Goal: Transaction & Acquisition: Purchase product/service

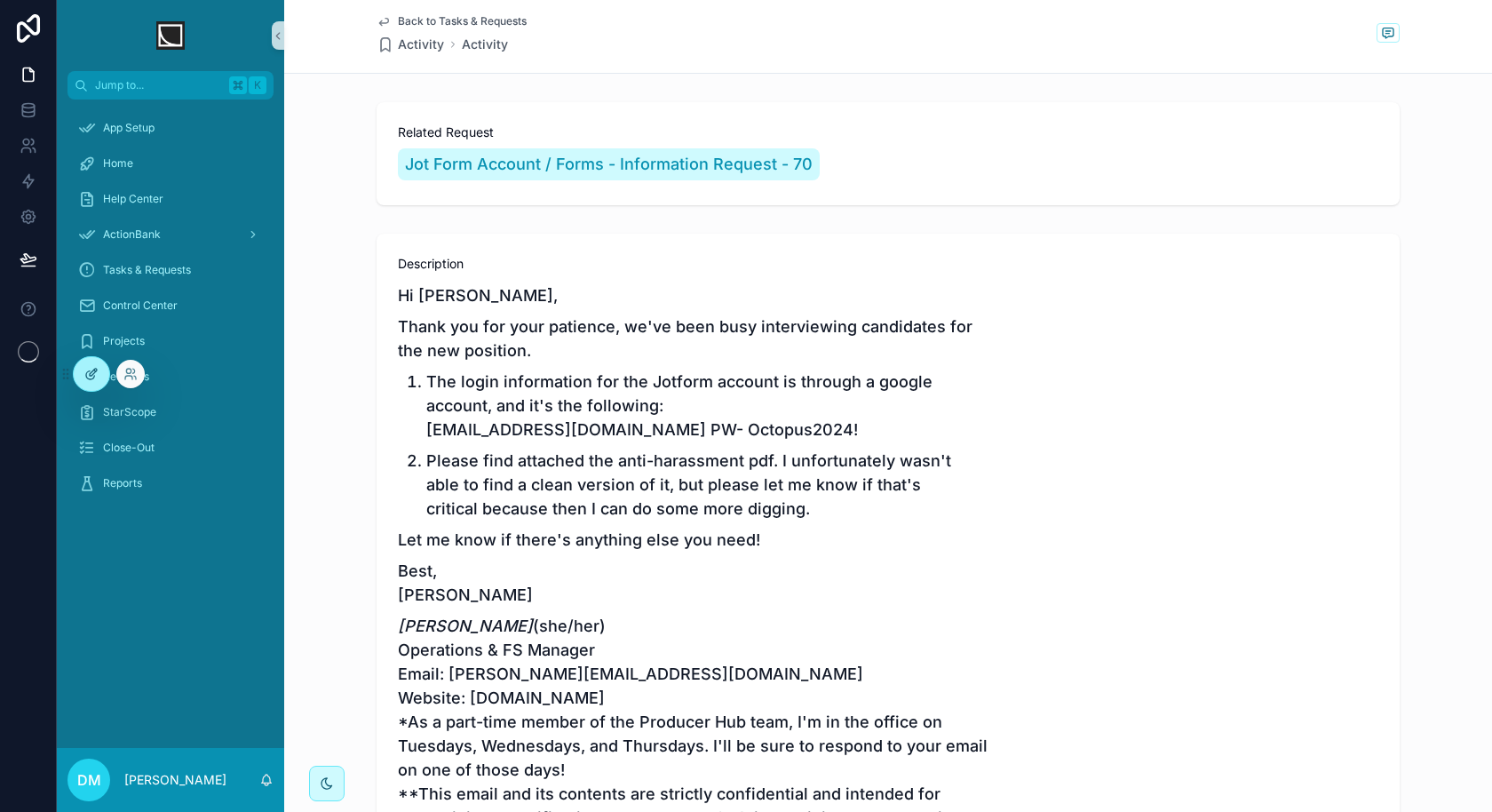
click at [89, 369] on icon at bounding box center [91, 374] width 14 height 14
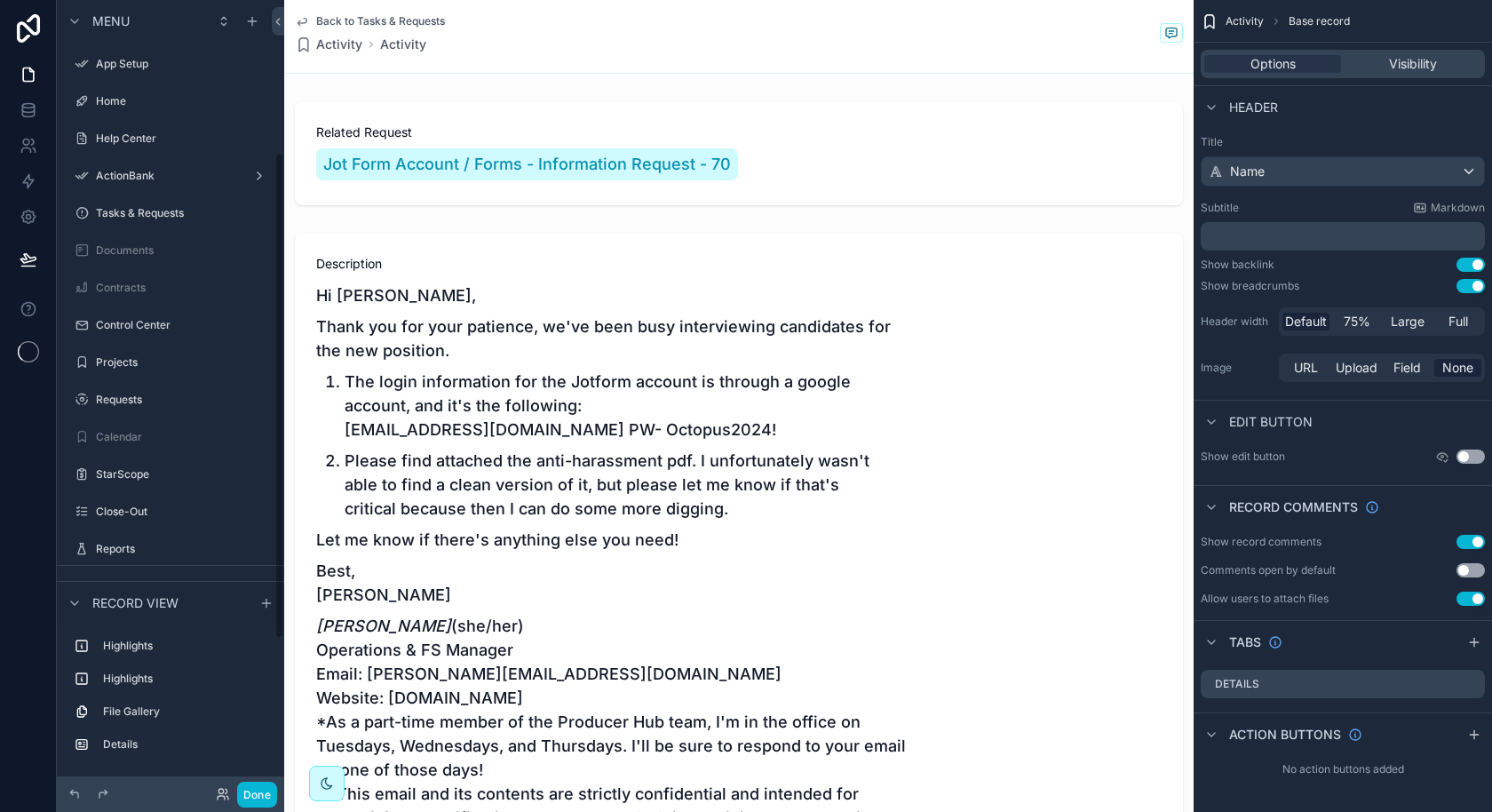
scroll to position [248, 0]
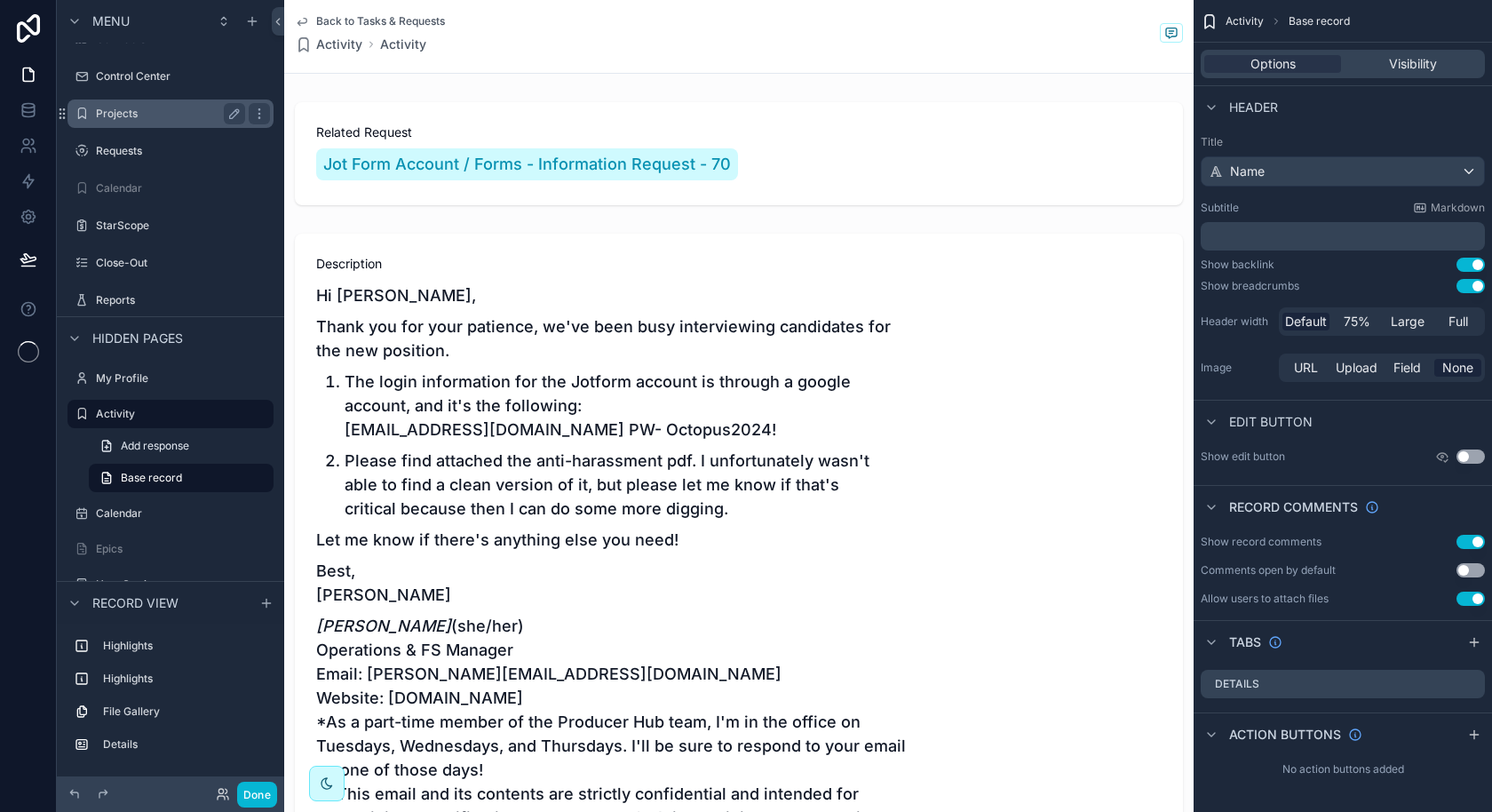
click at [155, 118] on label "Projects" at bounding box center [166, 113] width 142 height 14
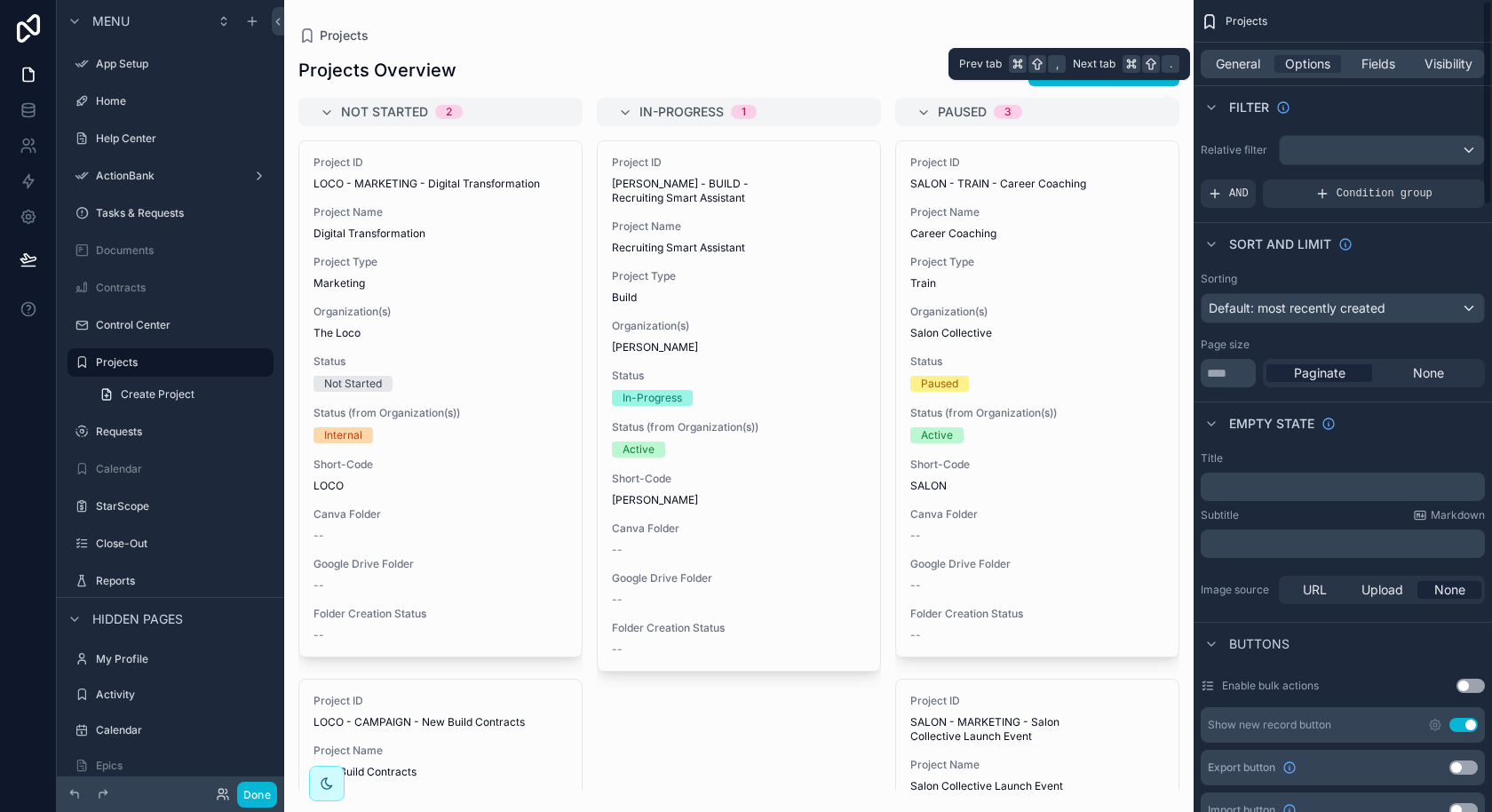
click at [1241, 51] on div "General Options Fields Visibility" at bounding box center [1343, 64] width 284 height 29
click at [1239, 74] on div "General Options Fields Visibility" at bounding box center [1343, 64] width 284 height 29
click at [1241, 74] on div "General Options Fields Visibility" at bounding box center [1343, 64] width 284 height 29
click at [1247, 67] on span "General" at bounding box center [1238, 64] width 45 height 18
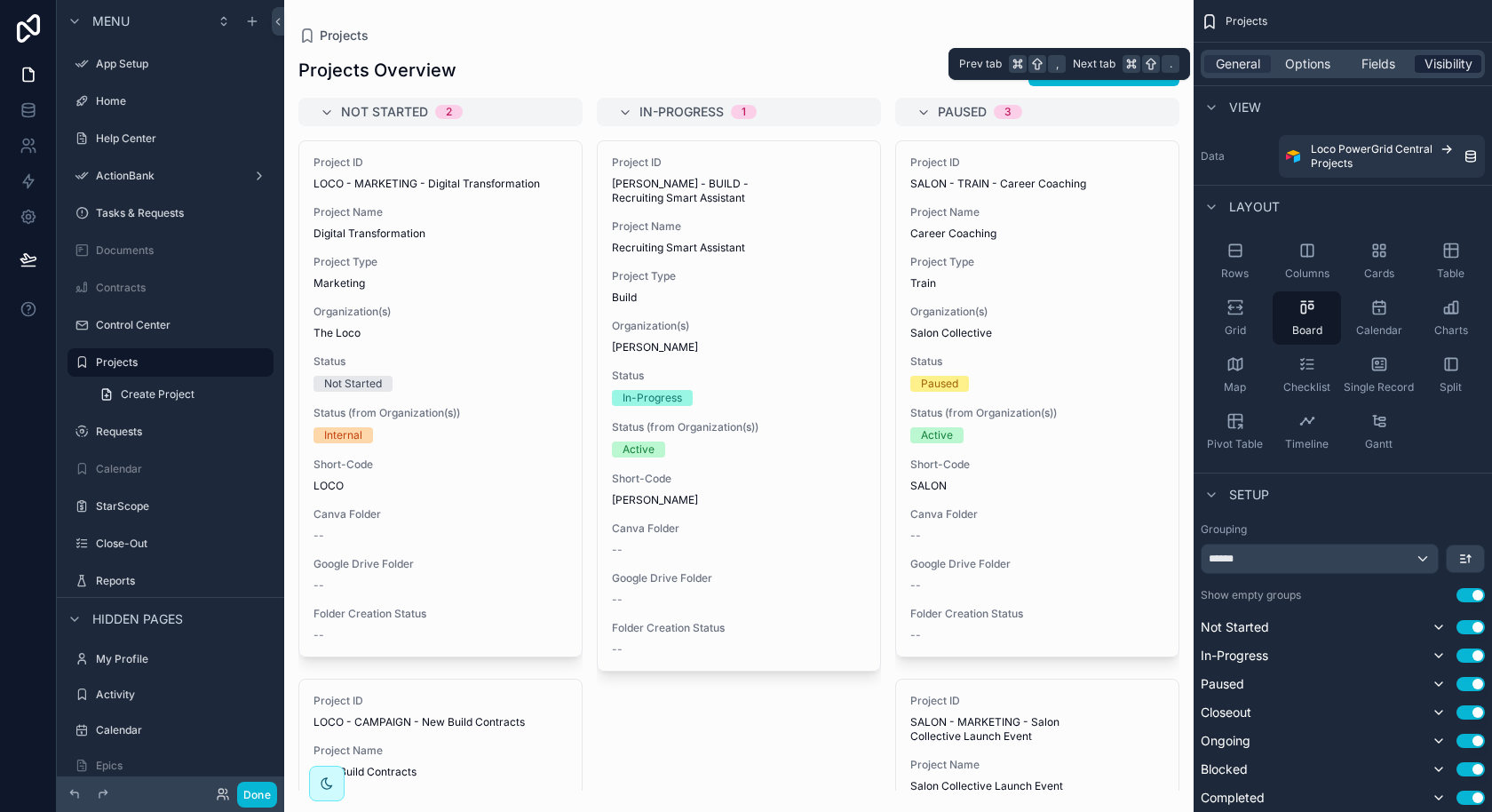
click at [1437, 69] on span "Visibility" at bounding box center [1448, 64] width 48 height 18
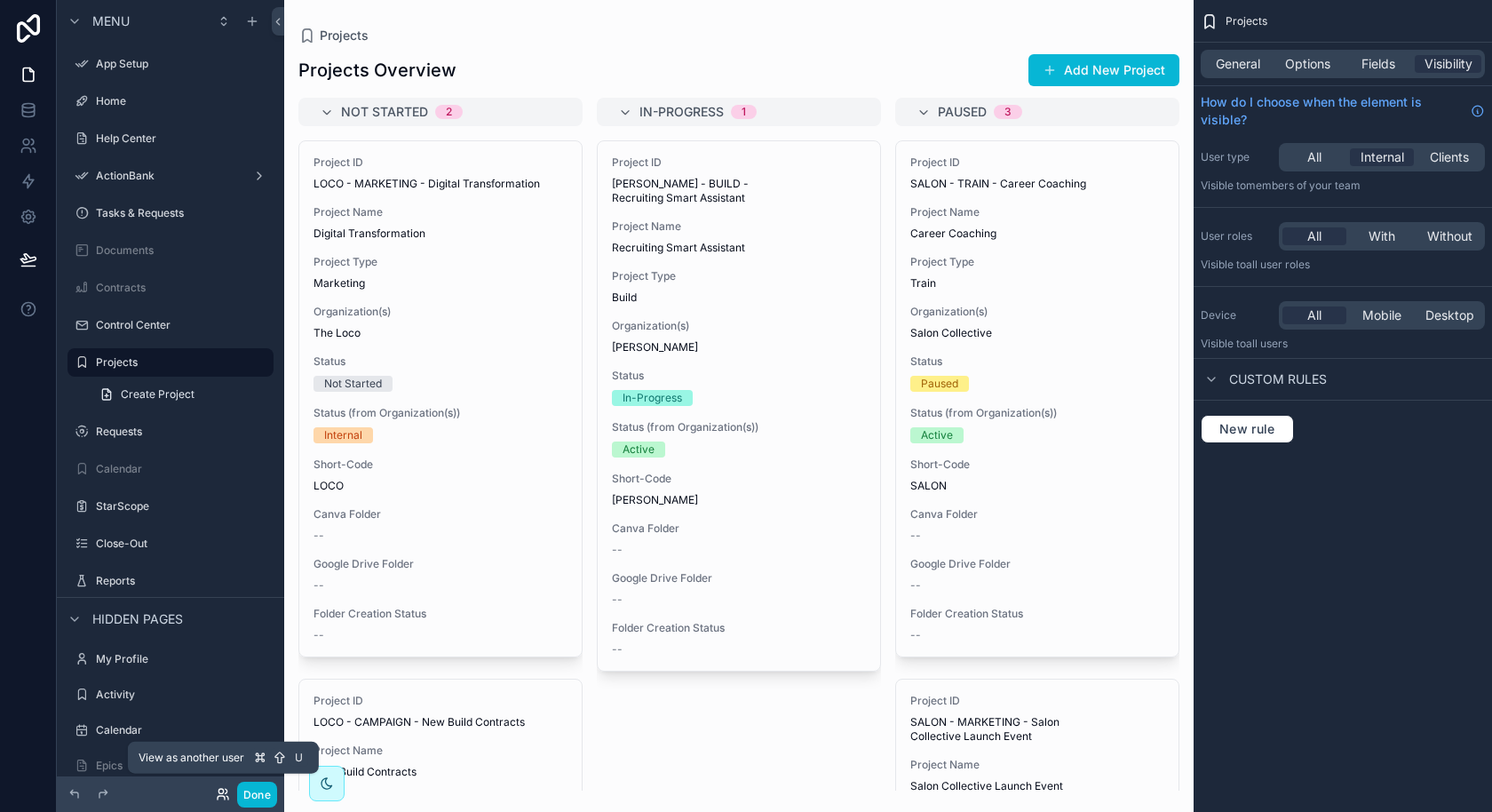
click at [221, 796] on icon at bounding box center [221, 798] width 7 height 4
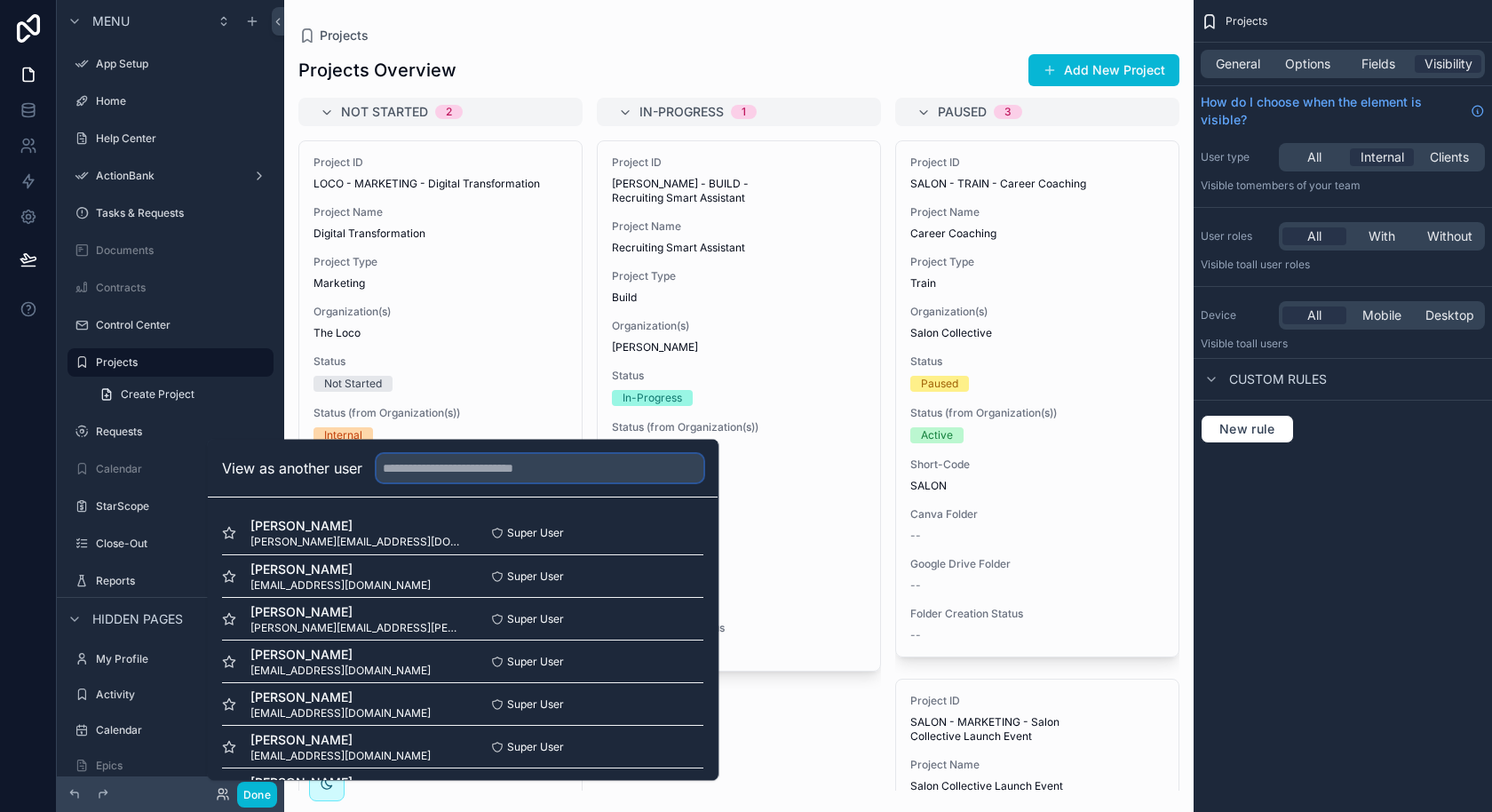
click at [479, 471] on input "text" at bounding box center [540, 468] width 327 height 29
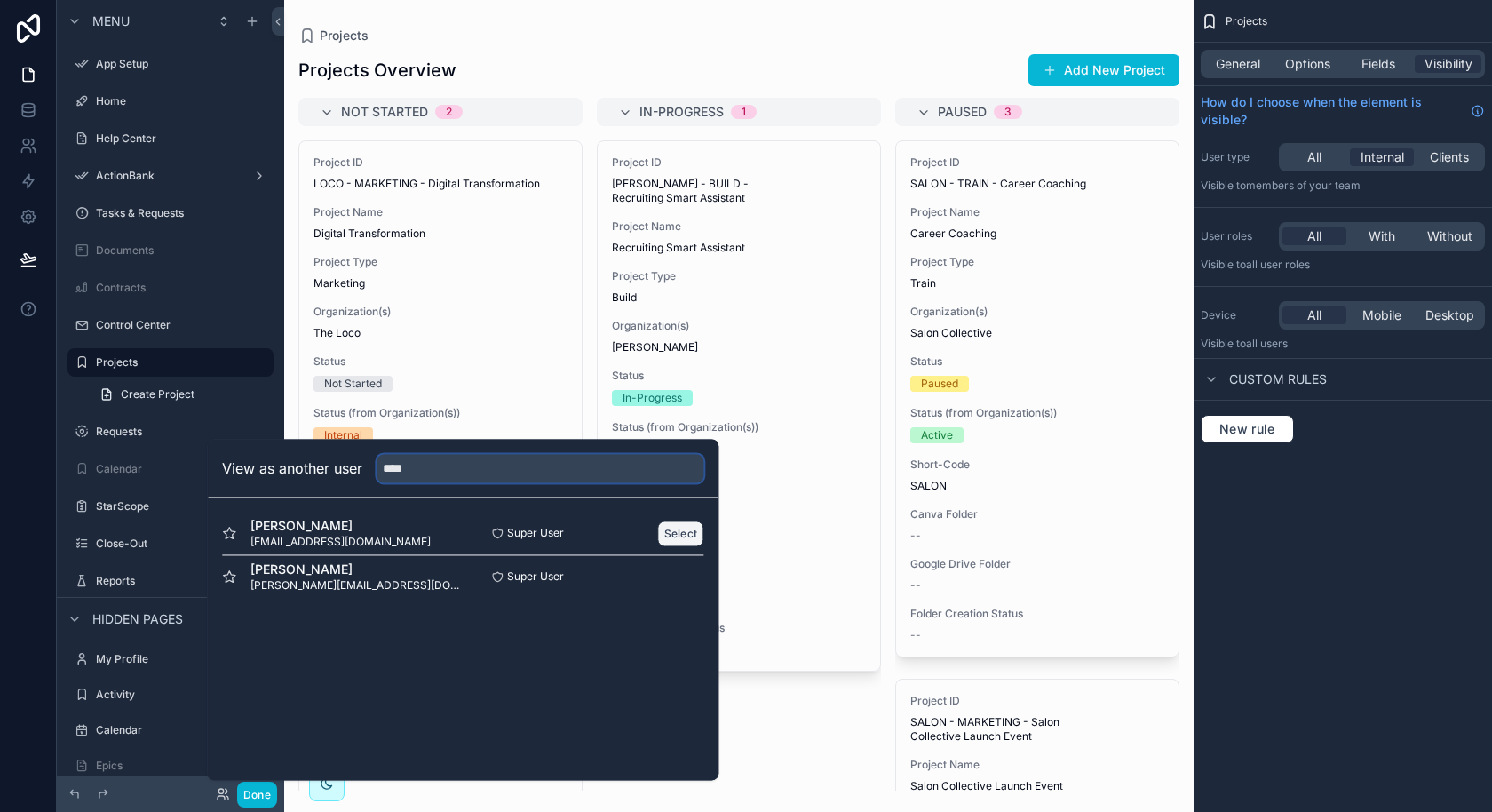
type input "****"
click at [684, 538] on button "Select" at bounding box center [681, 534] width 46 height 26
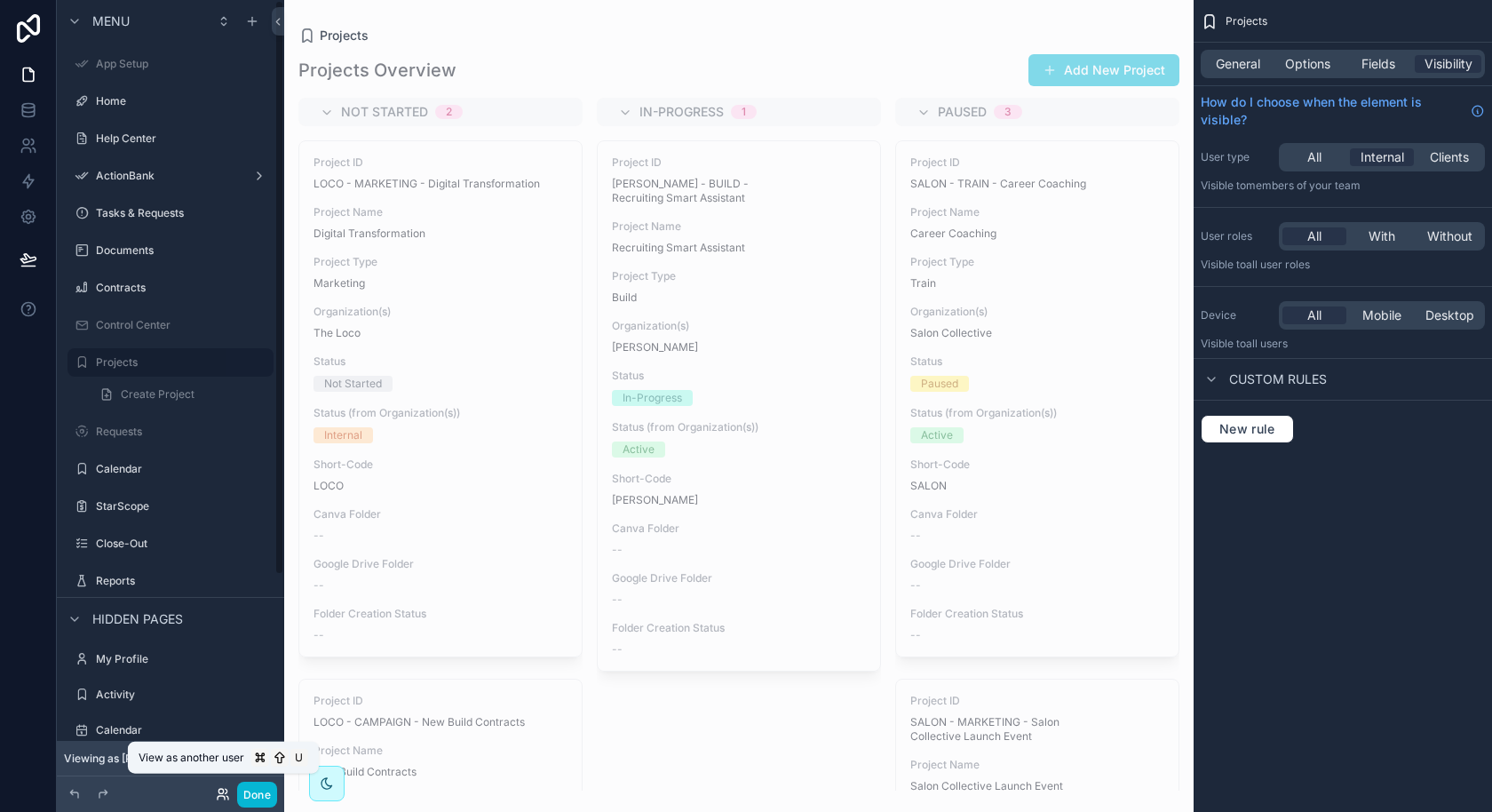
click at [229, 787] on icon at bounding box center [223, 794] width 14 height 14
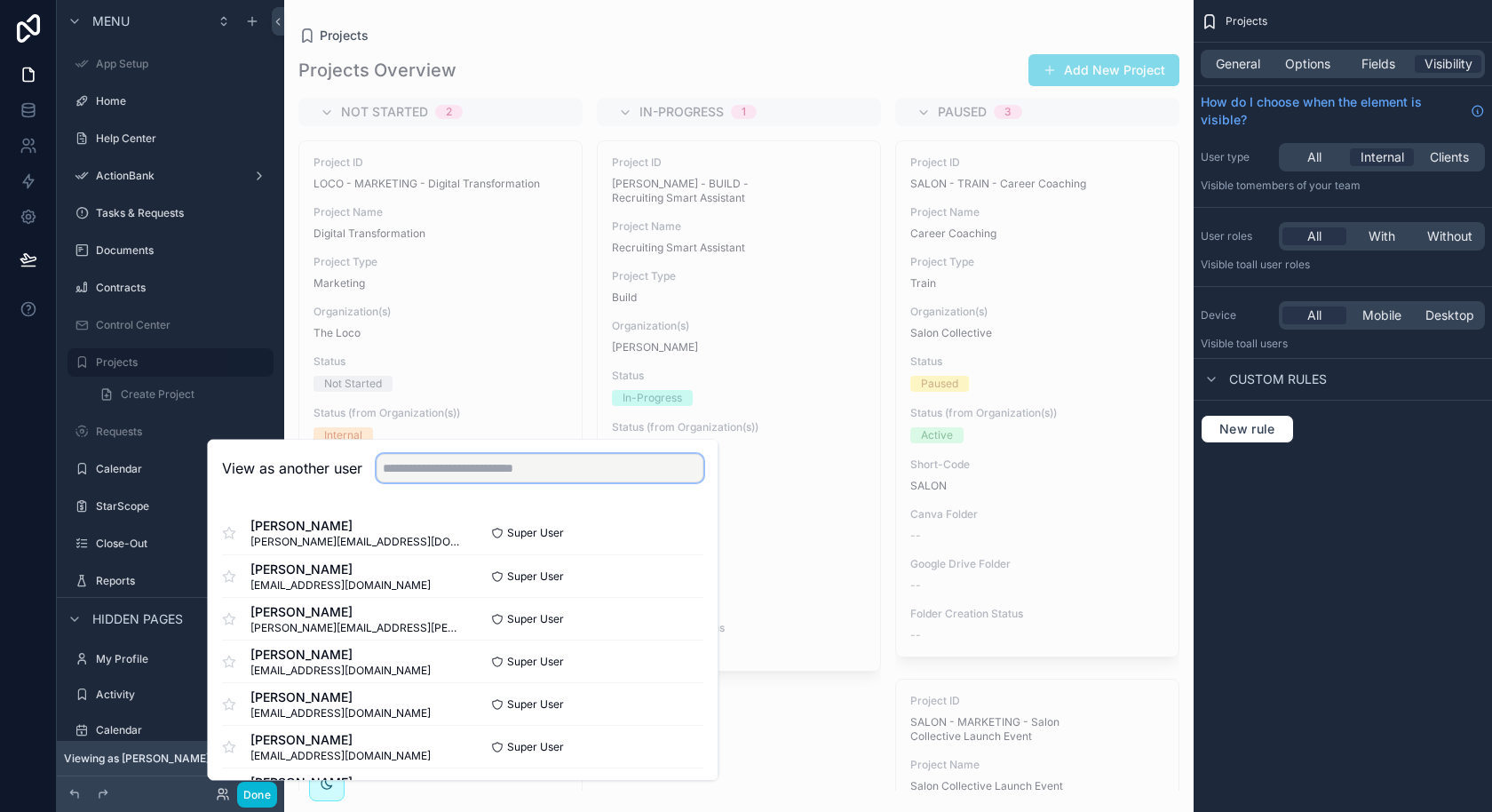
click at [521, 479] on input "text" at bounding box center [540, 468] width 327 height 29
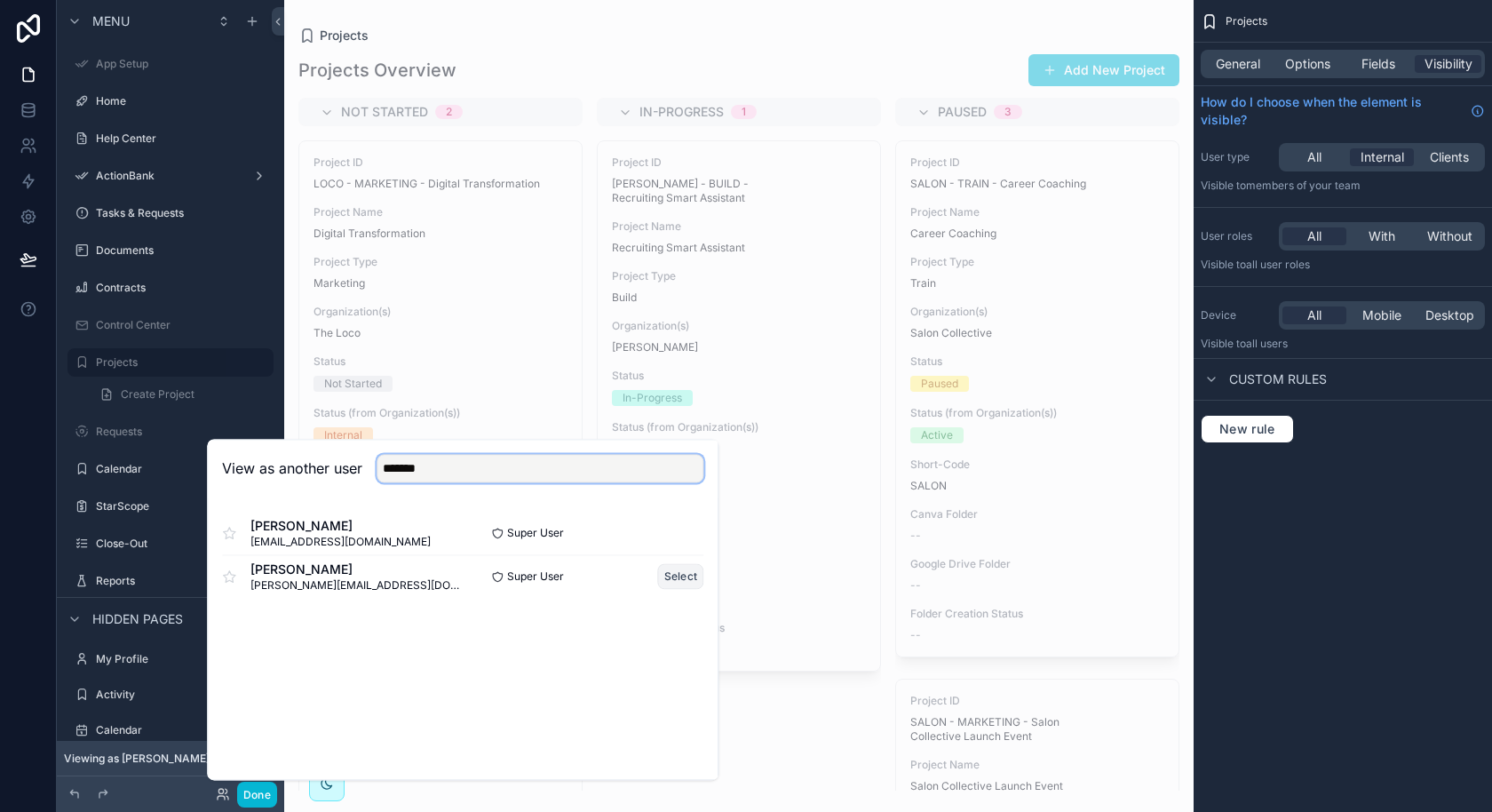
type input "*******"
click at [678, 573] on button "Select" at bounding box center [681, 575] width 46 height 26
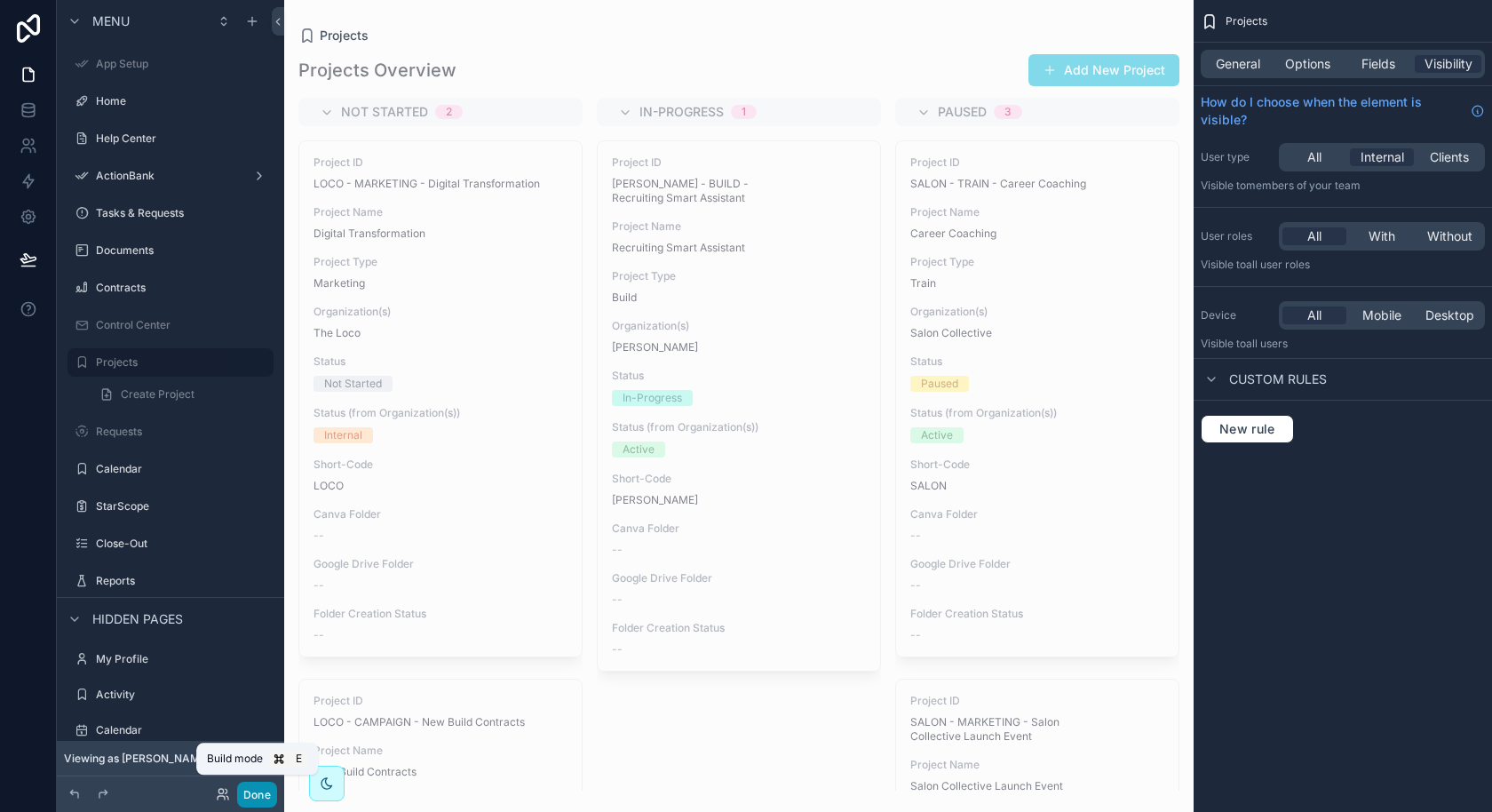
click at [260, 794] on button "Done" at bounding box center [257, 794] width 40 height 26
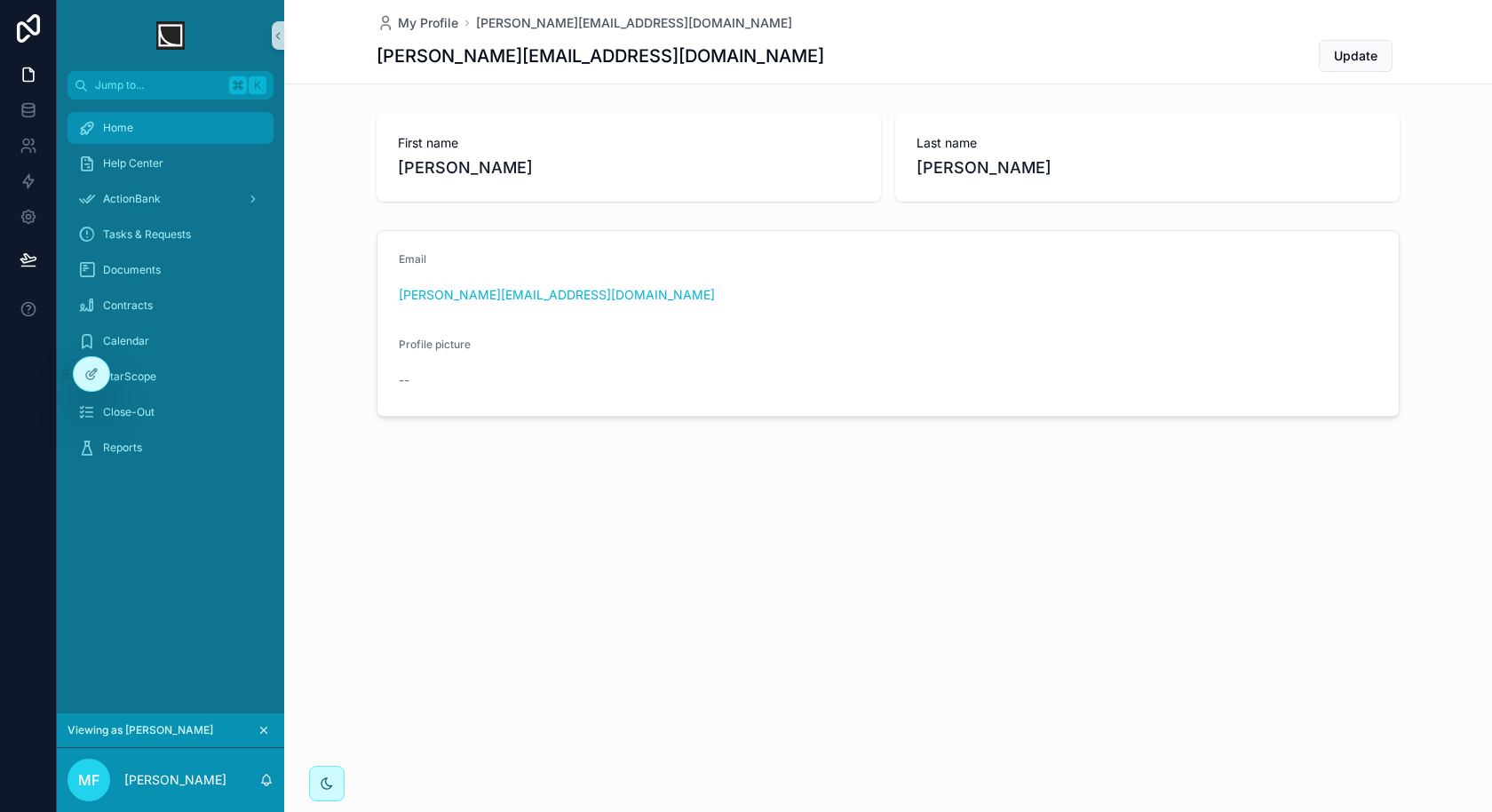
click at [156, 129] on div "Home" at bounding box center [171, 127] width 185 height 29
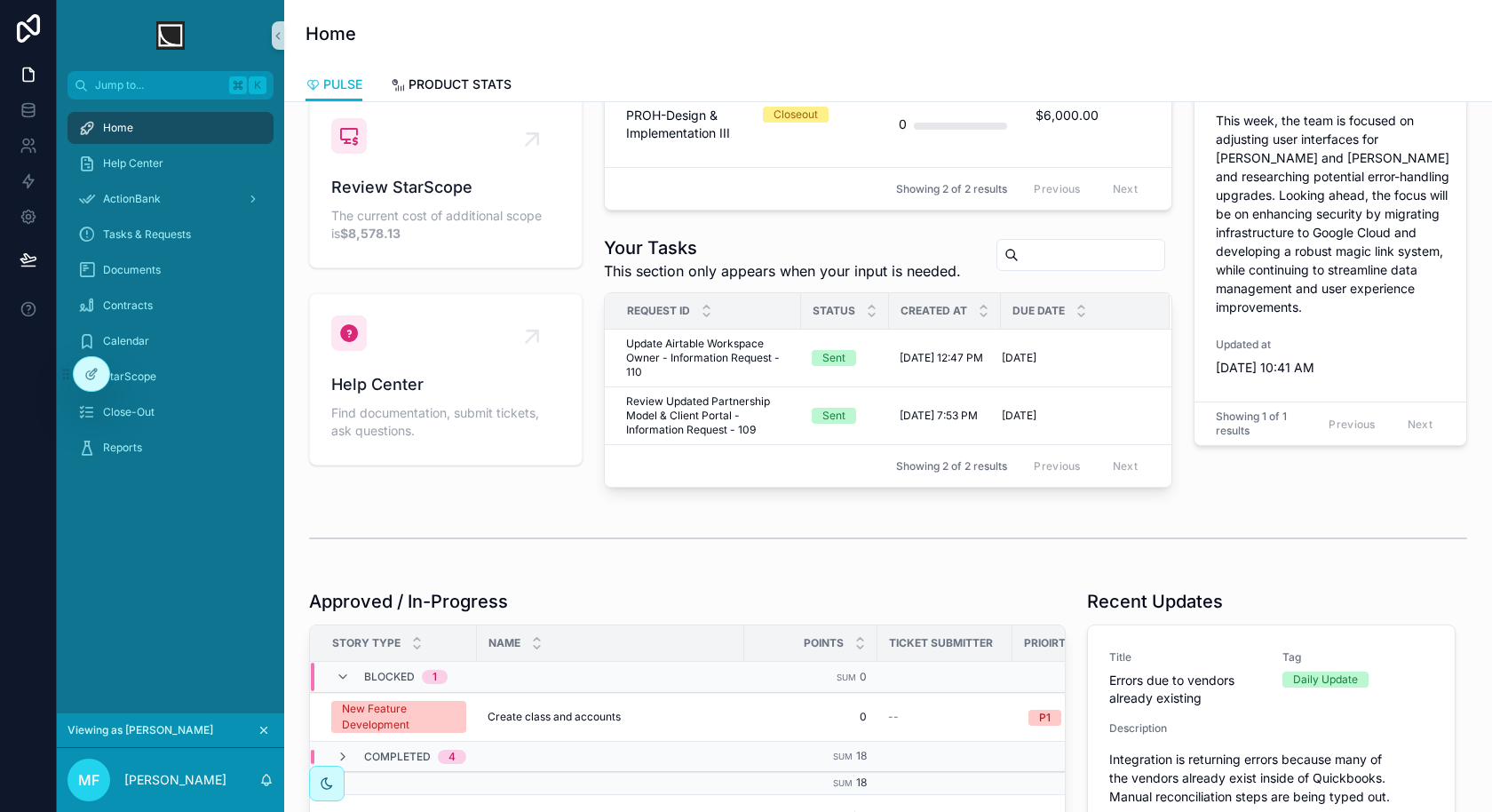
scroll to position [495, 0]
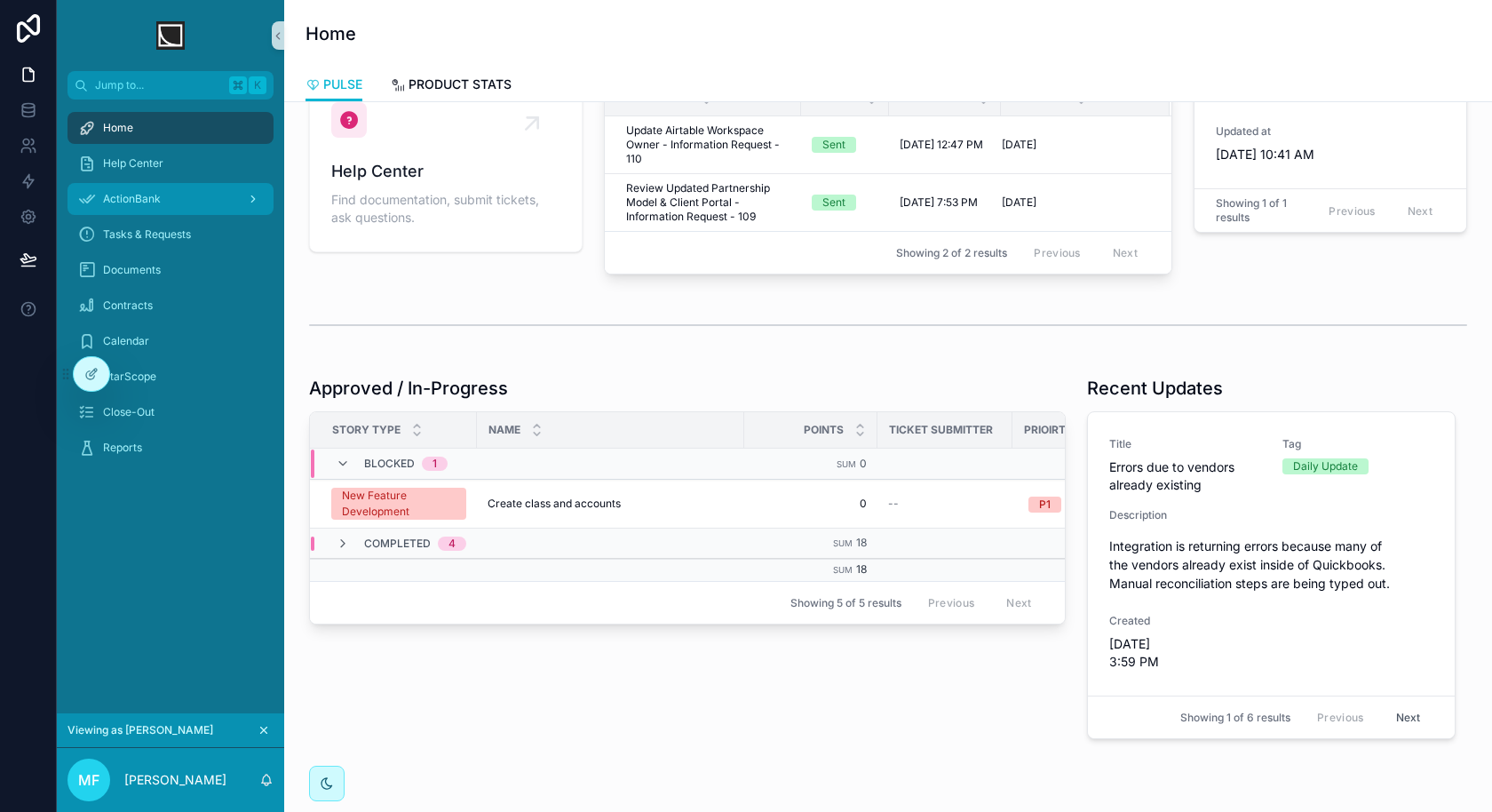
click at [181, 206] on div "ActionBank" at bounding box center [171, 199] width 185 height 29
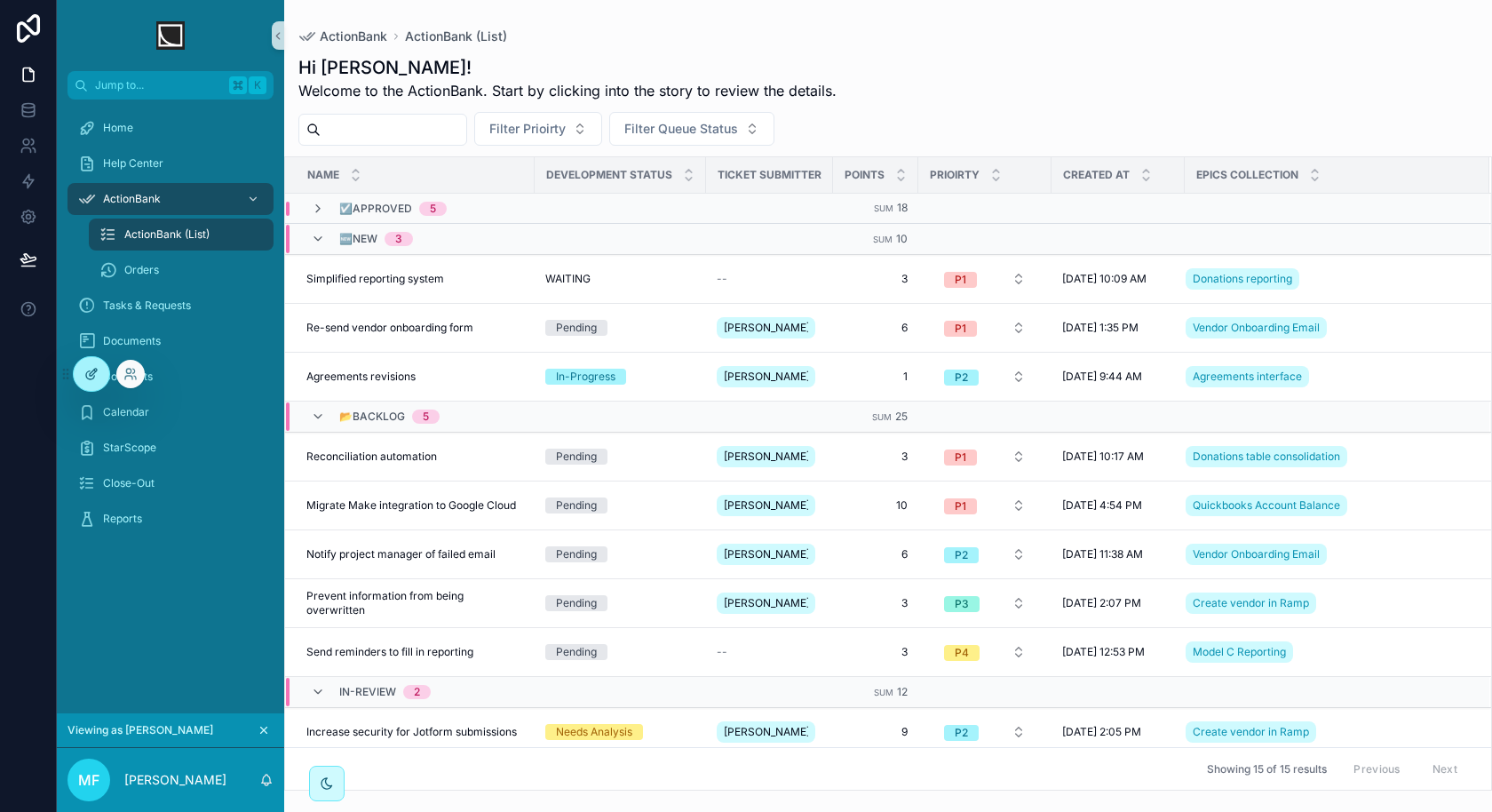
click at [80, 381] on div at bounding box center [91, 374] width 36 height 34
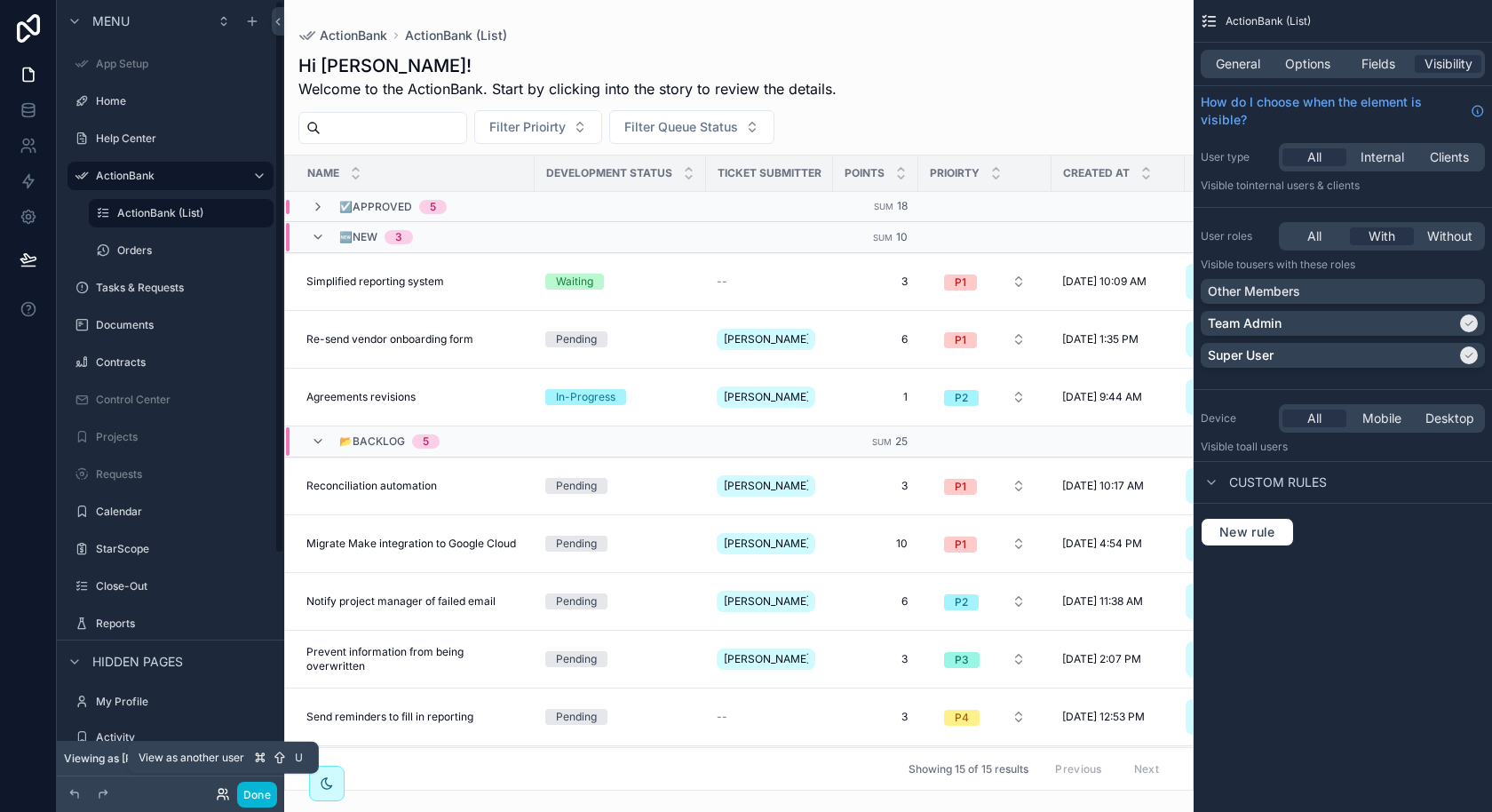
click at [224, 796] on icon at bounding box center [221, 798] width 7 height 4
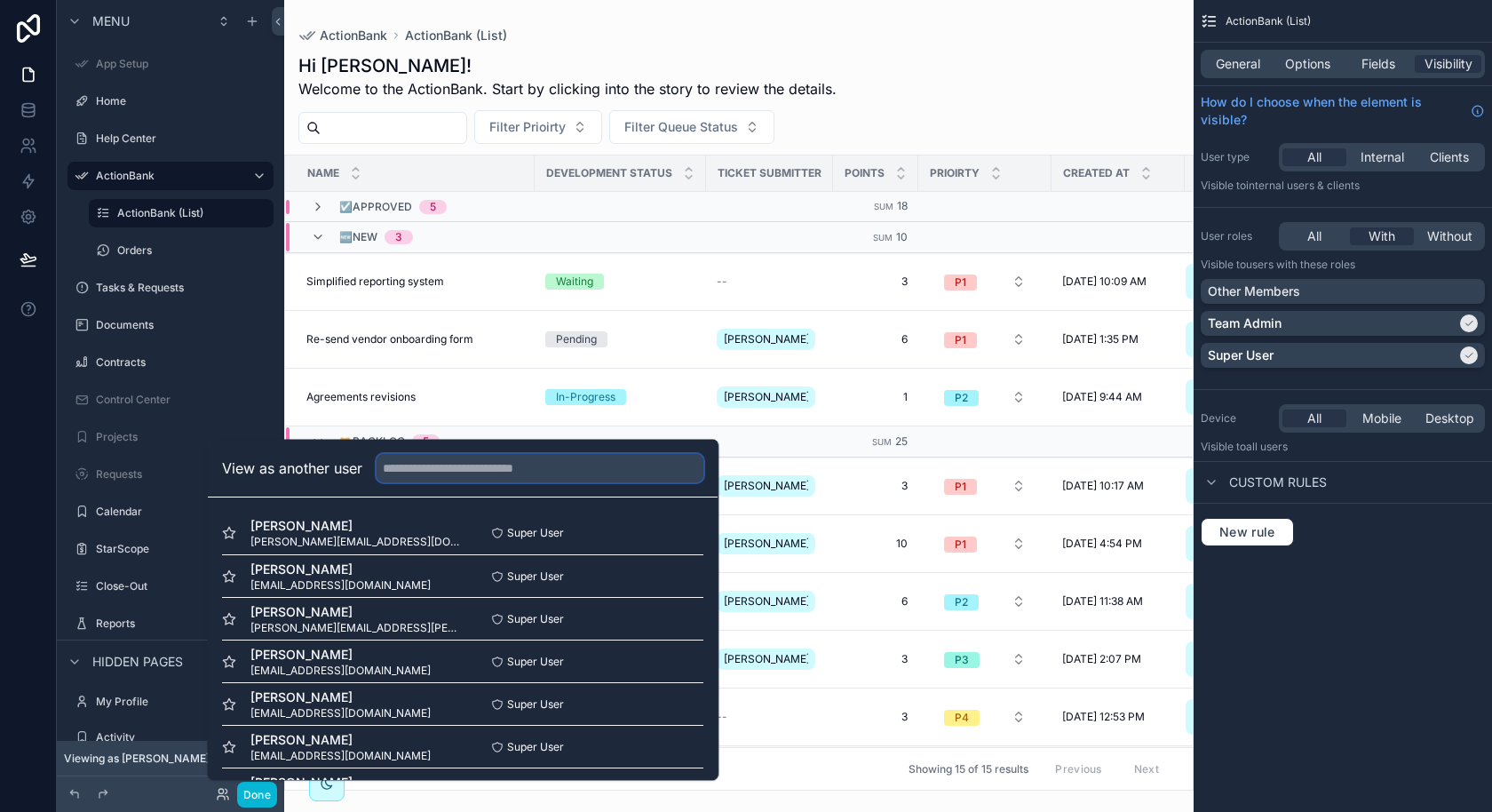
click at [477, 463] on input "text" at bounding box center [540, 468] width 327 height 29
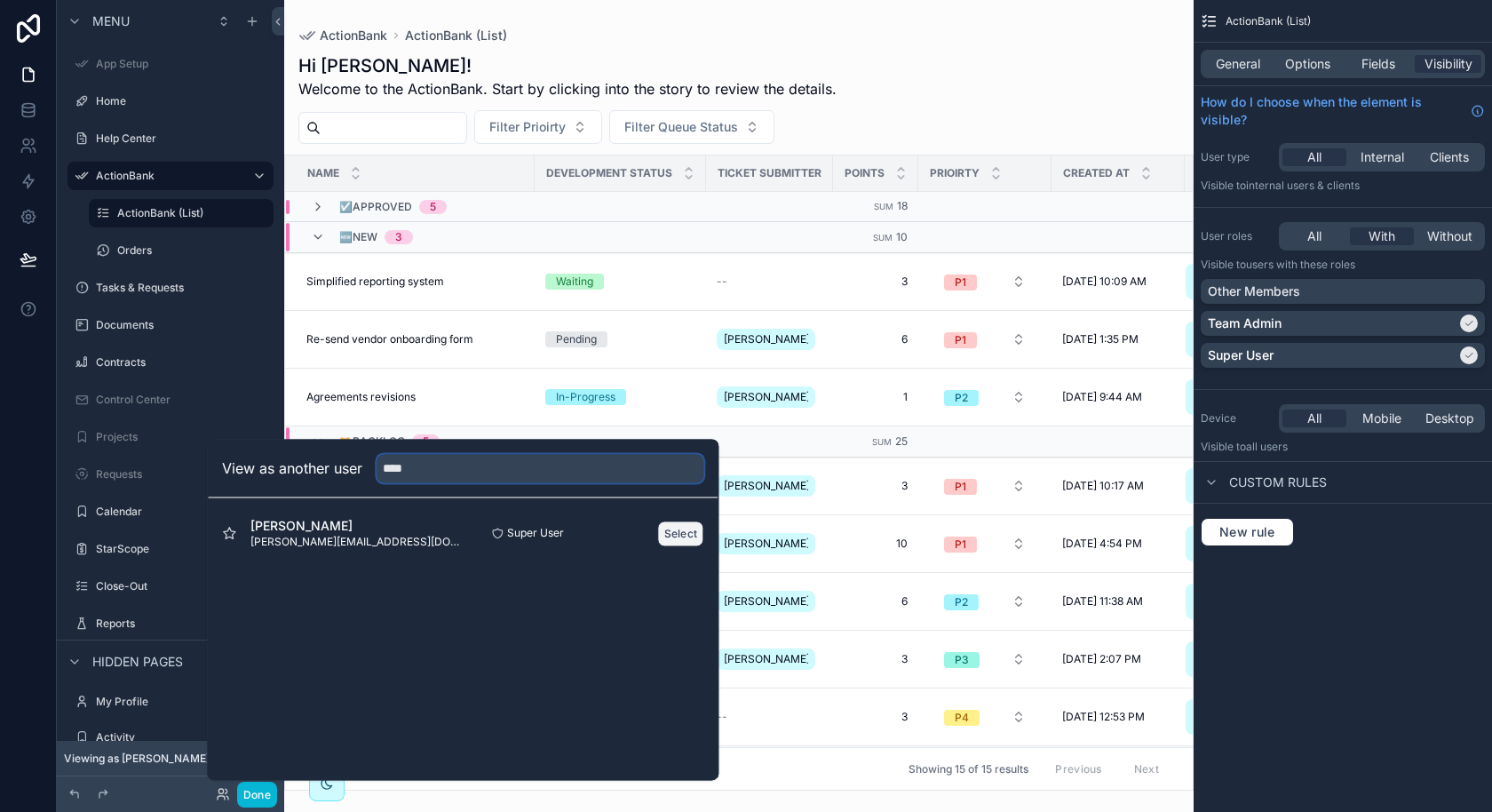
type input "****"
click at [679, 538] on button "Select" at bounding box center [681, 534] width 46 height 26
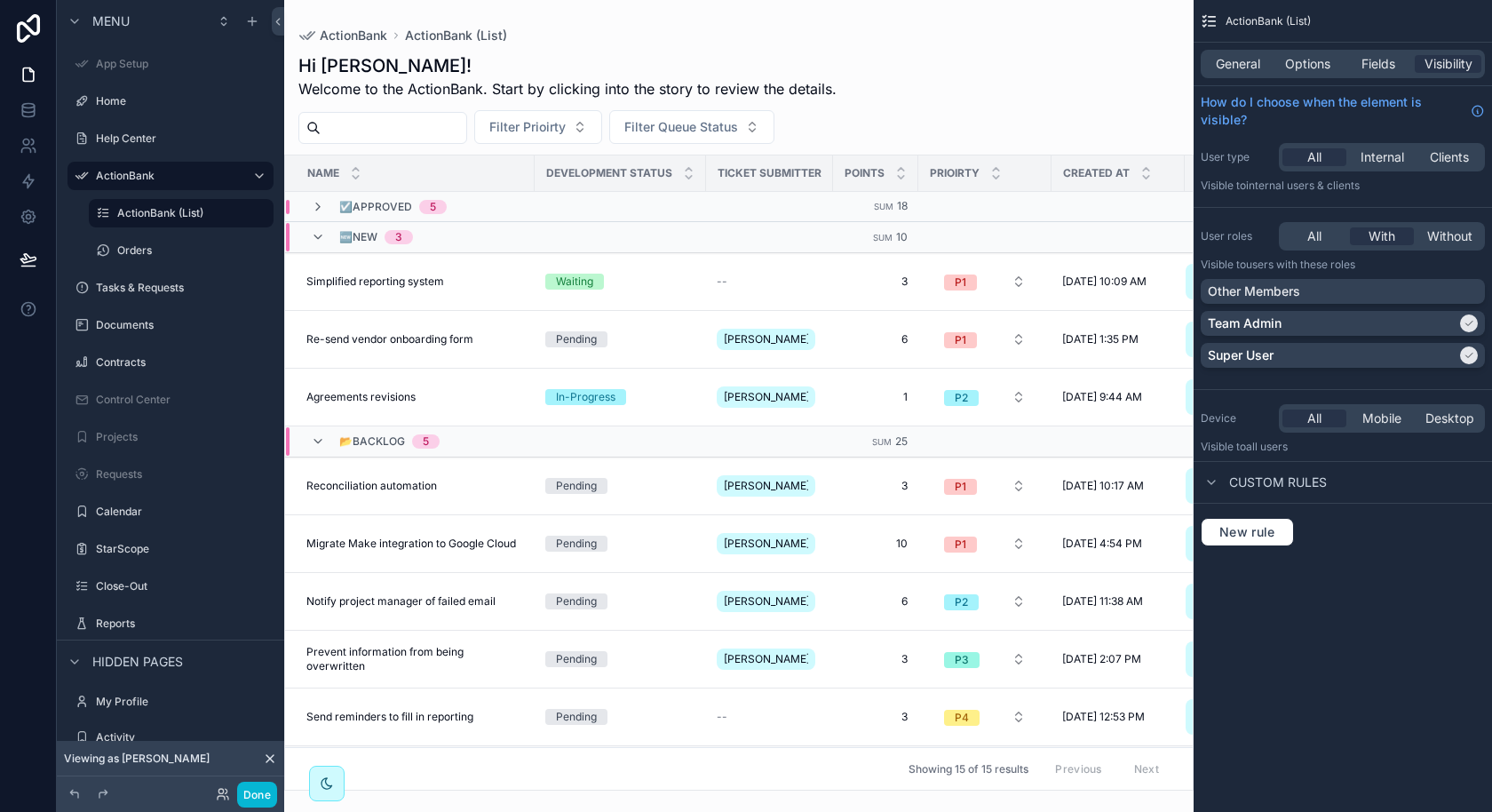
click at [489, 398] on div "scrollable content" at bounding box center [739, 406] width 910 height 812
click at [438, 392] on div "Agreements revisions Agreements revisions" at bounding box center [414, 397] width 218 height 14
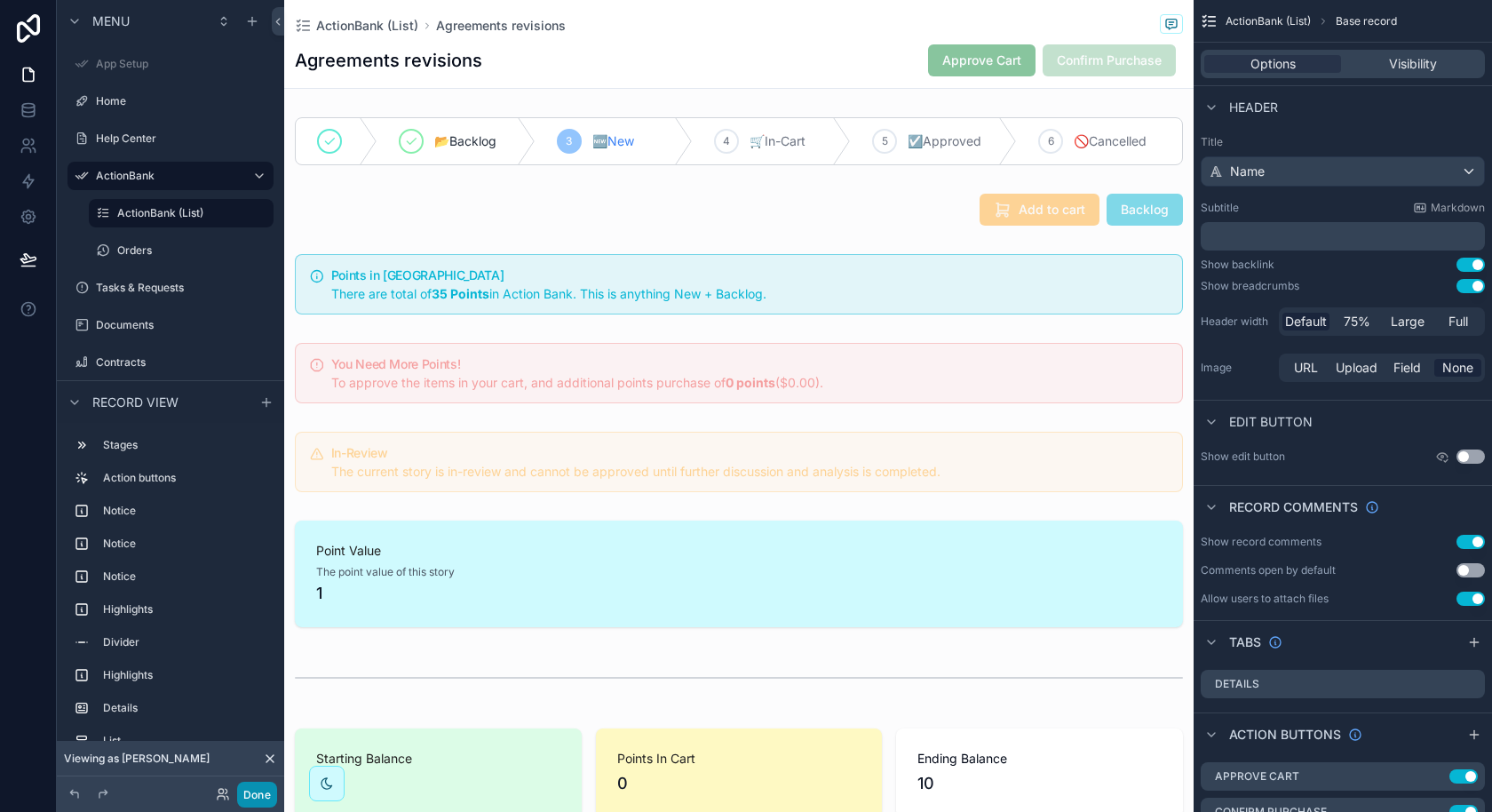
click at [257, 801] on button "Done" at bounding box center [257, 794] width 40 height 26
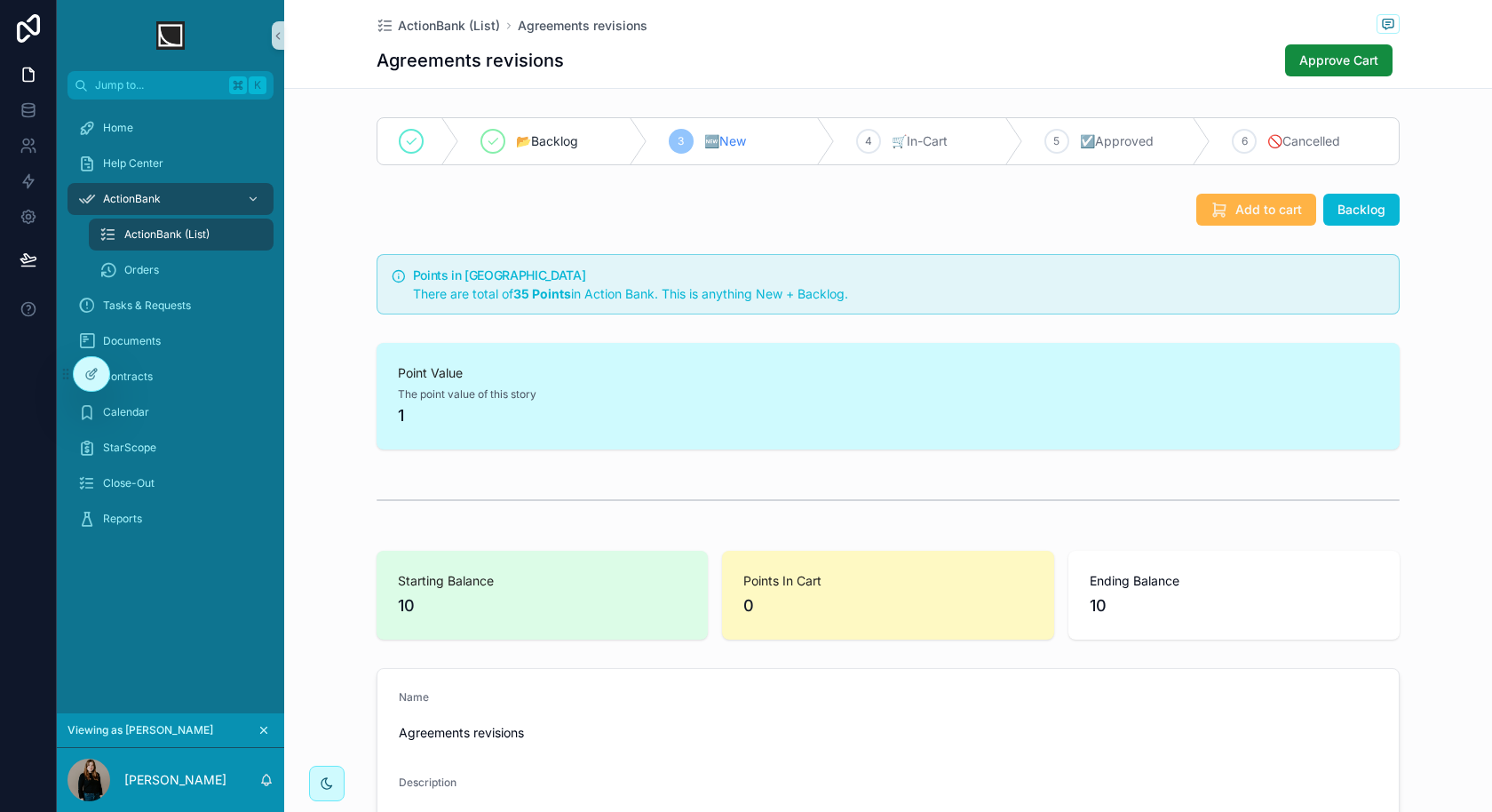
click at [1249, 210] on span "Add to cart" at bounding box center [1268, 210] width 67 height 18
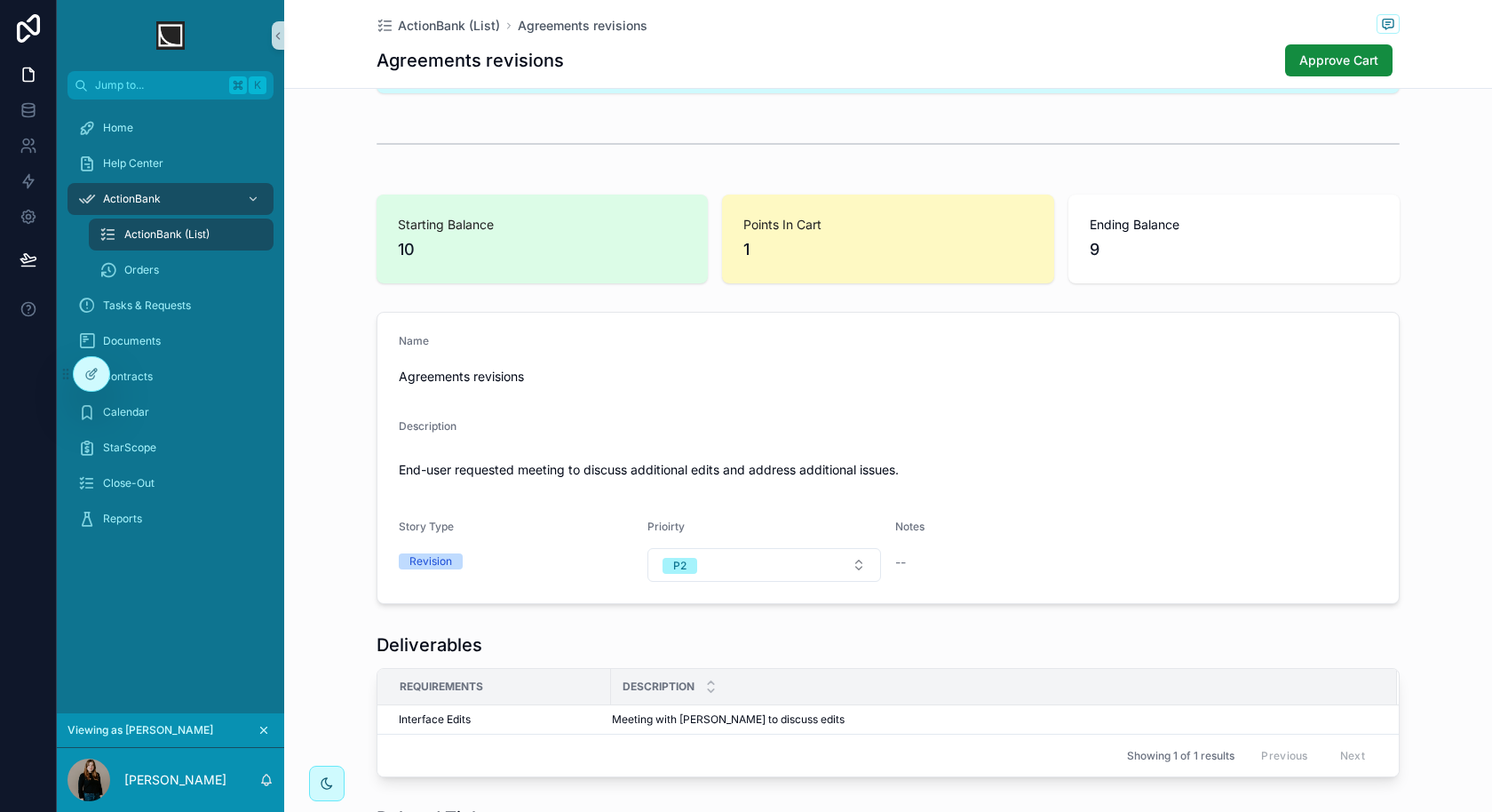
scroll to position [272, 0]
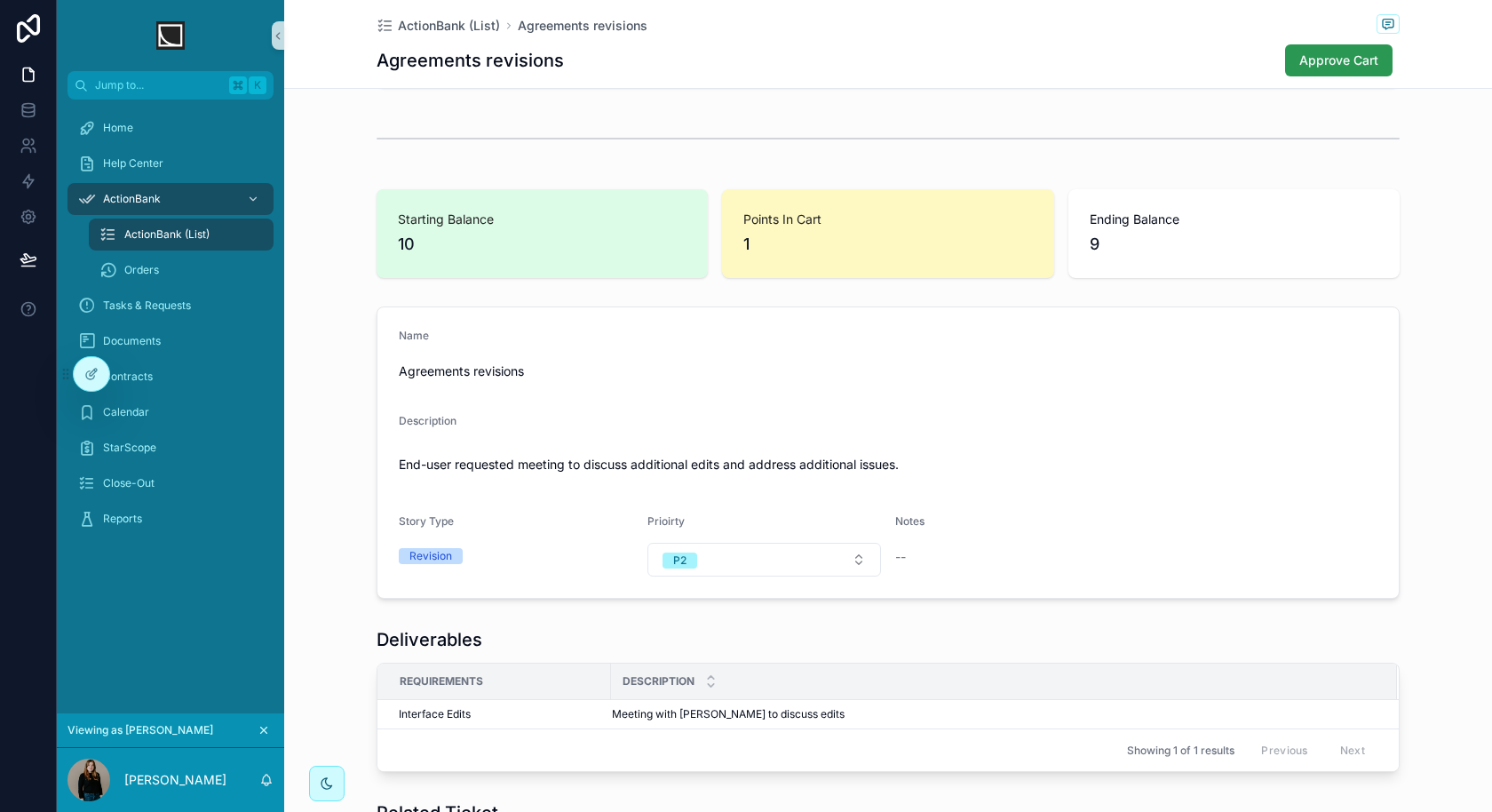
click at [1338, 49] on button "Approve Cart" at bounding box center [1339, 61] width 107 height 32
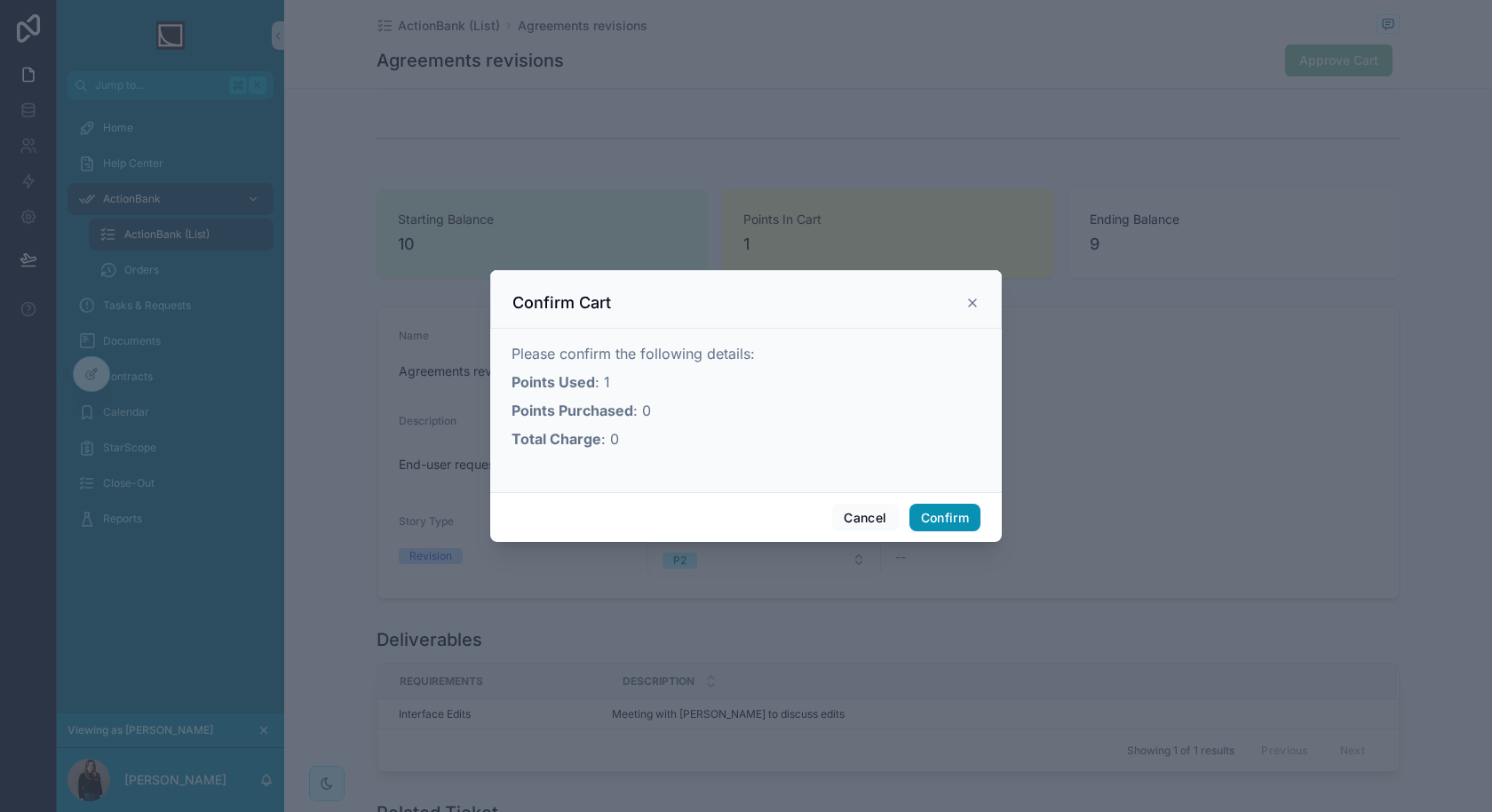
click at [936, 516] on button "Confirm" at bounding box center [944, 518] width 71 height 29
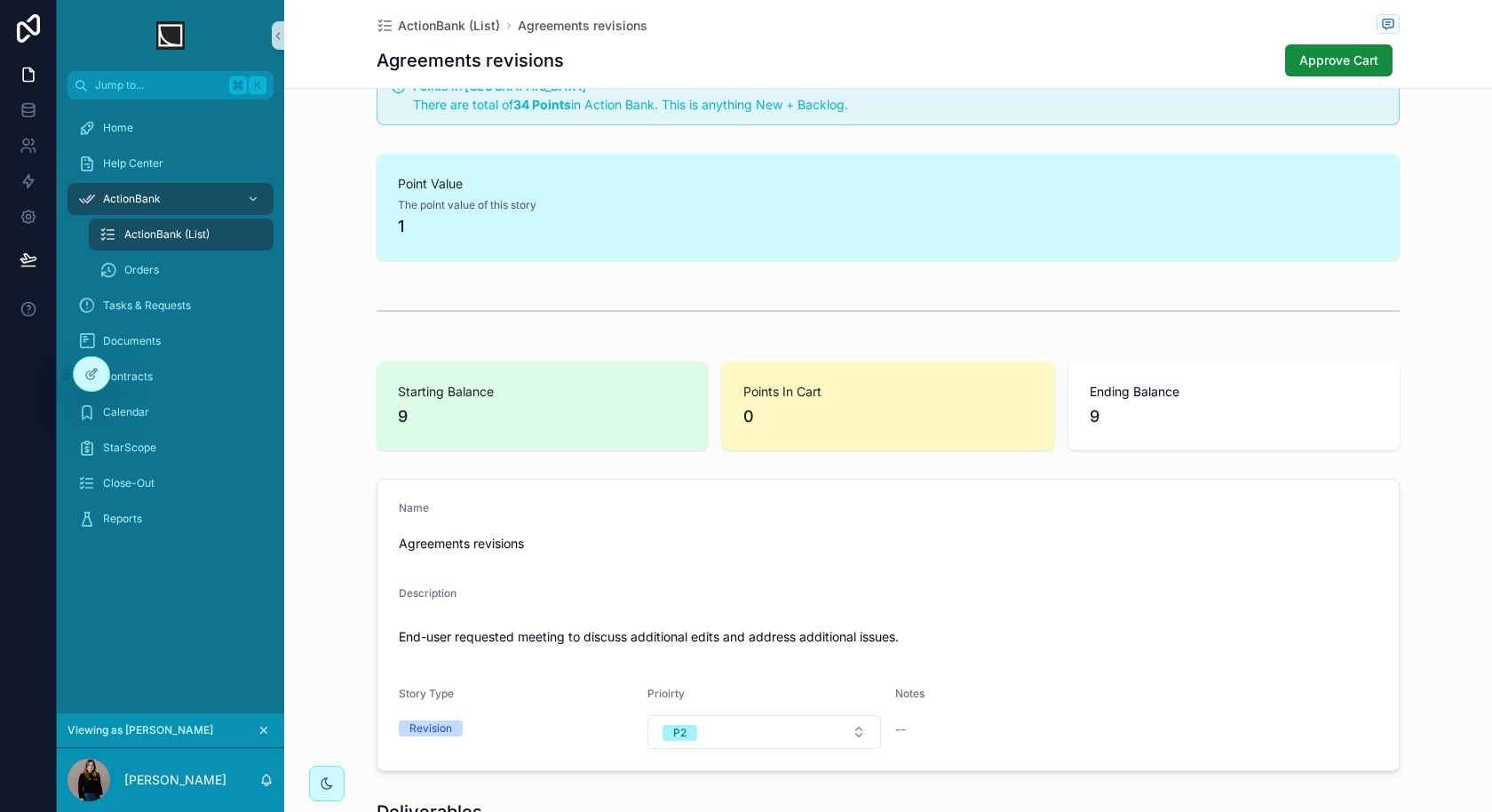
scroll to position [0, 0]
